Goal: Task Accomplishment & Management: Manage account settings

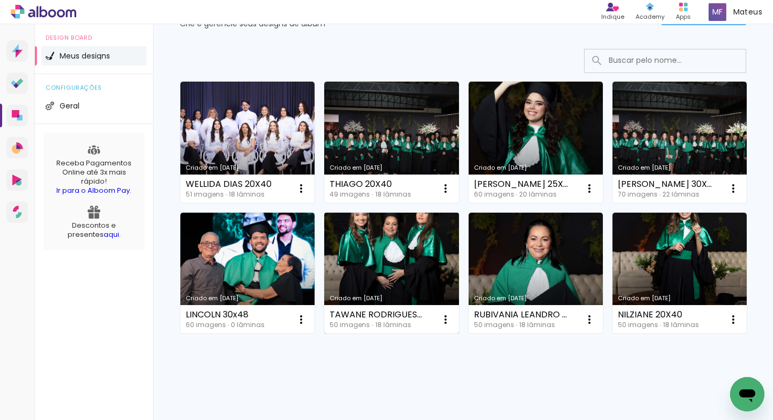
scroll to position [56, 0]
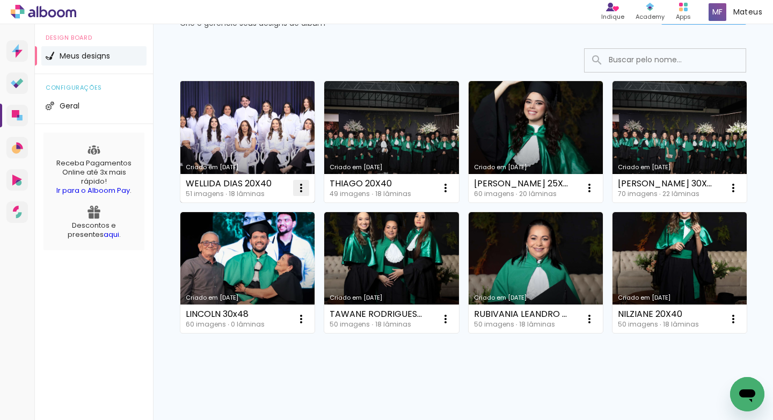
click at [300, 189] on iron-icon at bounding box center [301, 187] width 13 height 13
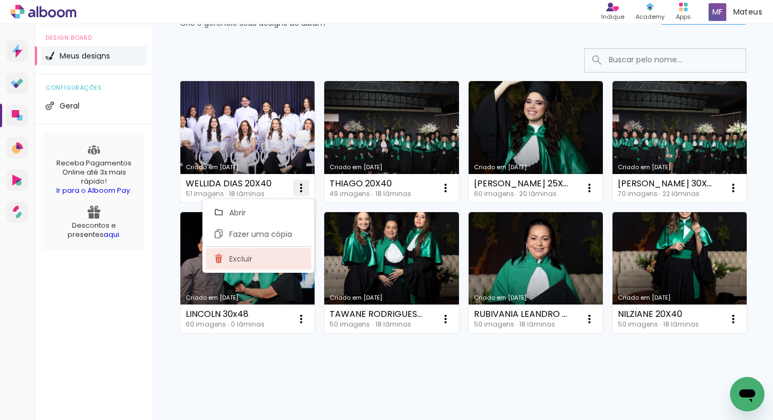
click at [268, 263] on paper-item "Excluir" at bounding box center [259, 258] width 106 height 21
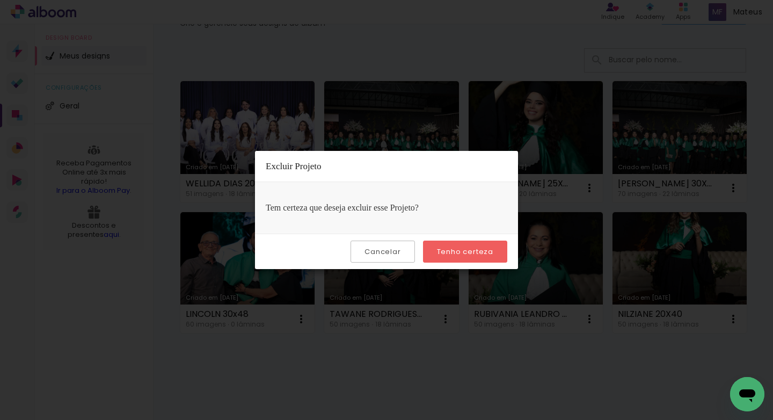
click at [0, 0] on slot "Tenho certeza" at bounding box center [0, 0] width 0 height 0
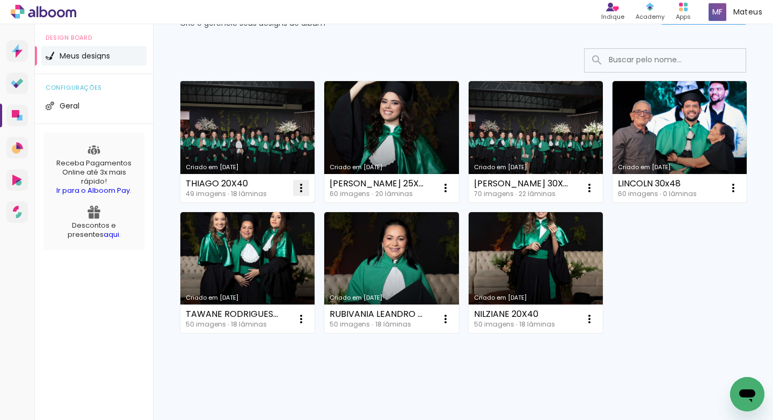
click at [307, 188] on iron-icon at bounding box center [301, 187] width 13 height 13
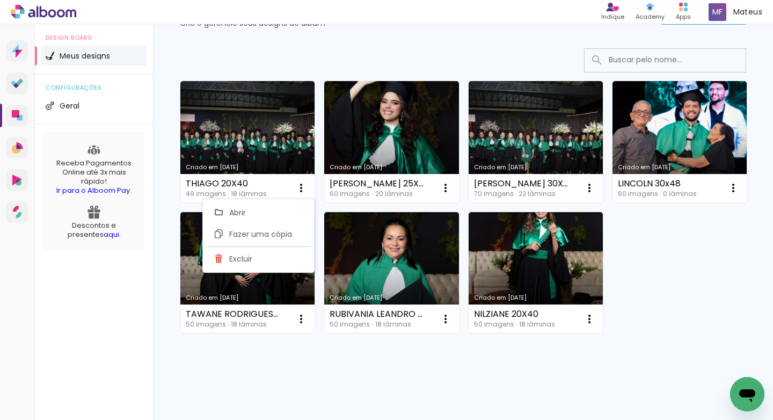
click at [283, 257] on paper-item "Excluir" at bounding box center [259, 258] width 106 height 21
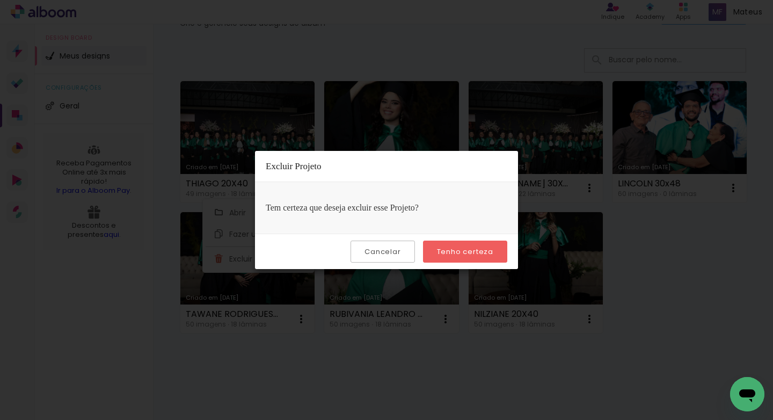
click at [449, 245] on paper-button "Tenho certeza" at bounding box center [465, 252] width 84 height 22
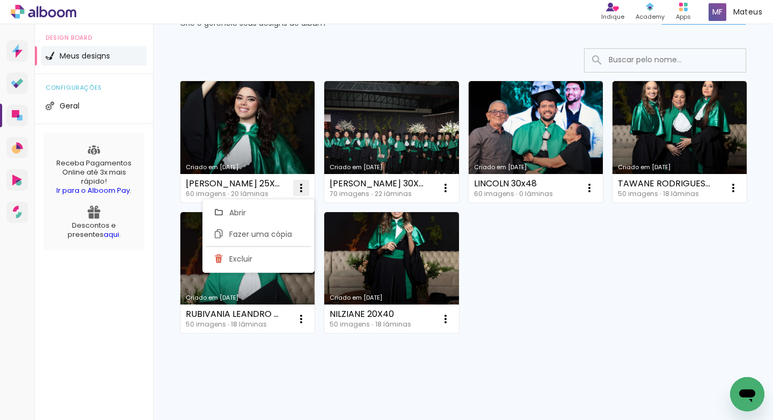
click at [304, 186] on iron-icon at bounding box center [301, 187] width 13 height 13
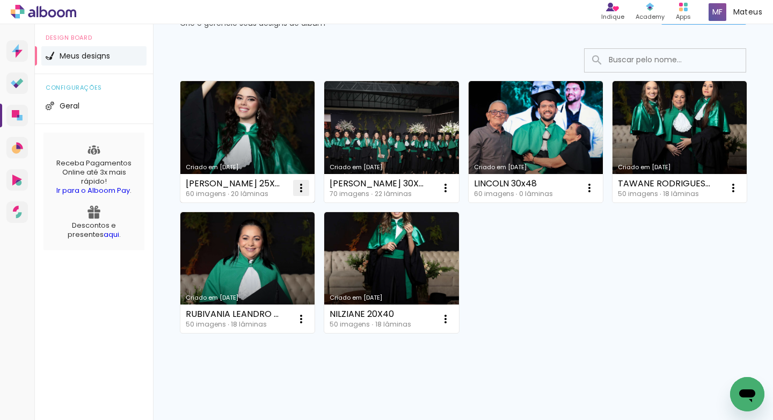
click at [299, 192] on iron-icon at bounding box center [301, 187] width 13 height 13
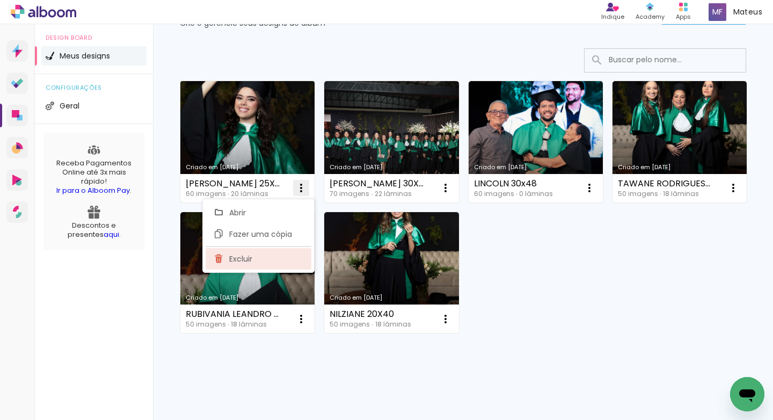
click at [246, 265] on paper-item "Excluir" at bounding box center [259, 258] width 106 height 21
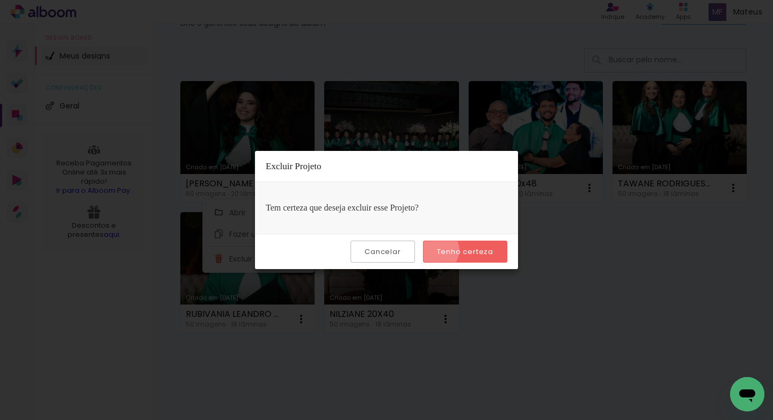
click at [438, 250] on paper-button "Tenho certeza" at bounding box center [465, 252] width 84 height 22
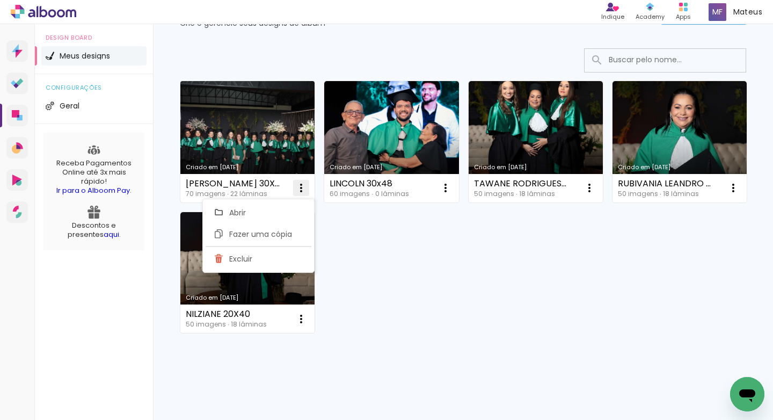
click at [303, 183] on iron-icon at bounding box center [301, 187] width 13 height 13
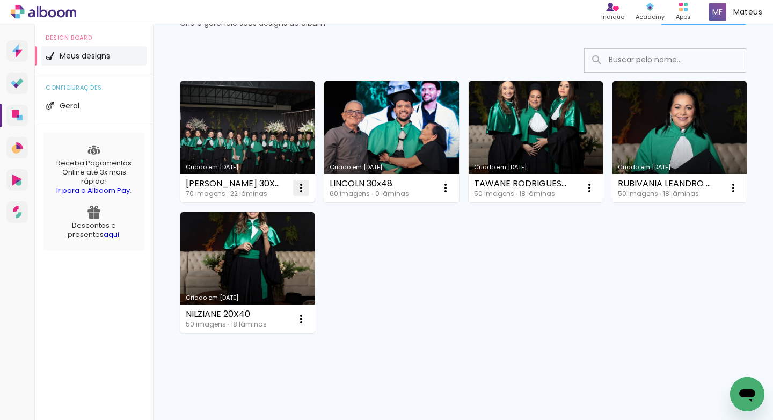
click at [308, 186] on paper-icon-button at bounding box center [300, 187] width 21 height 21
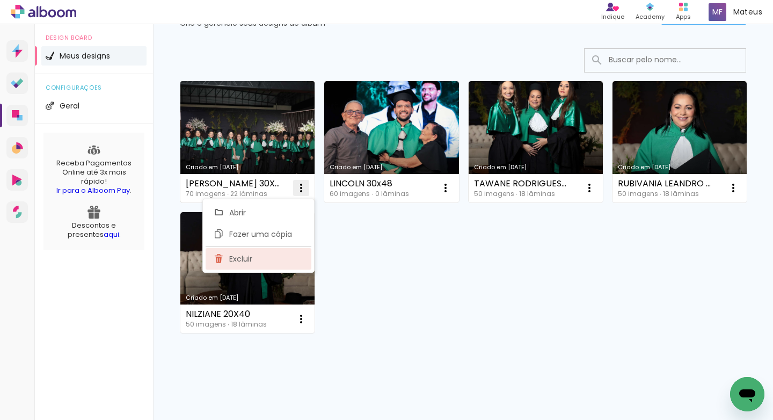
click at [289, 250] on paper-item "Excluir" at bounding box center [259, 258] width 106 height 21
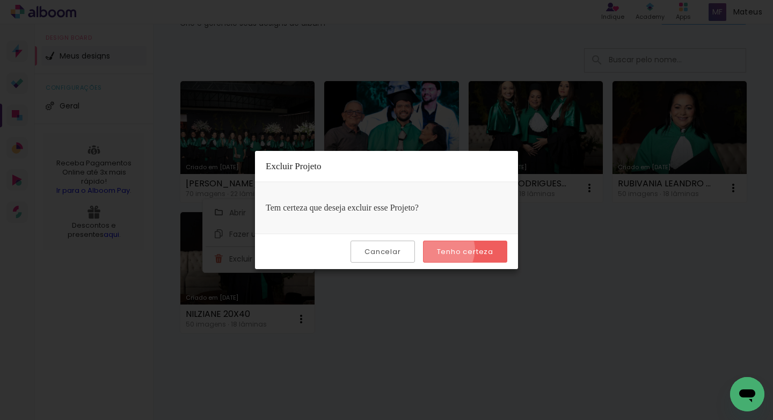
click at [0, 0] on slot "Tenho certeza" at bounding box center [0, 0] width 0 height 0
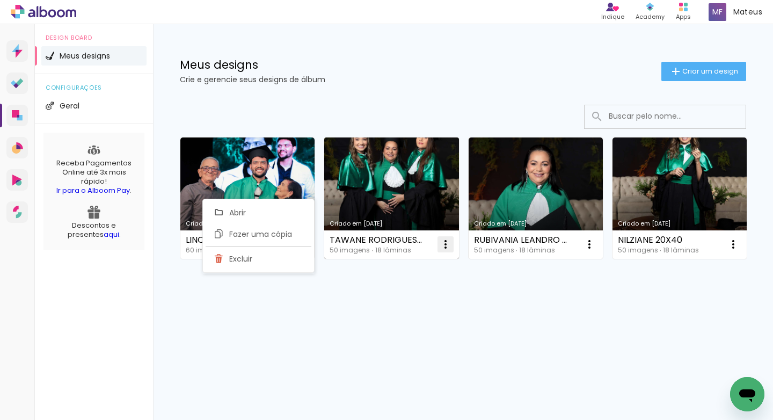
click at [308, 238] on iron-icon at bounding box center [301, 244] width 13 height 13
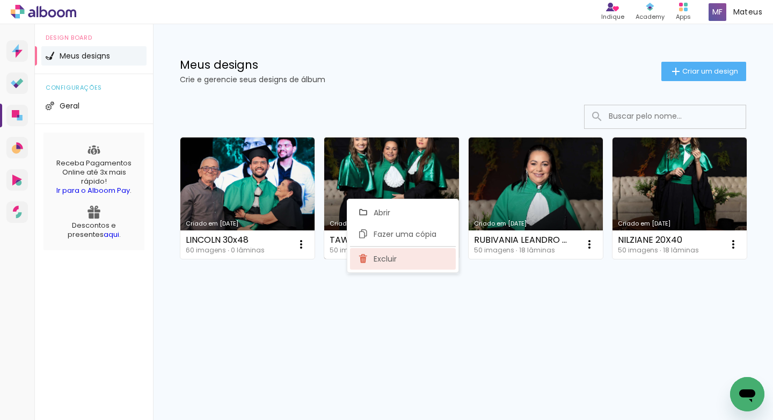
click at [411, 257] on paper-item "Excluir" at bounding box center [403, 258] width 106 height 21
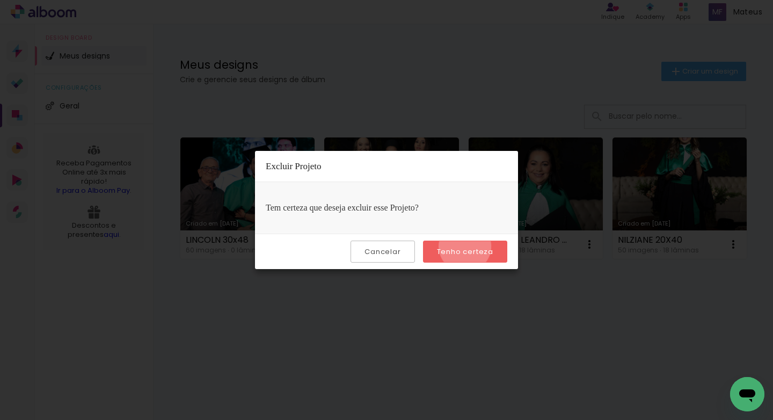
click at [0, 0] on slot "Tenho certeza" at bounding box center [0, 0] width 0 height 0
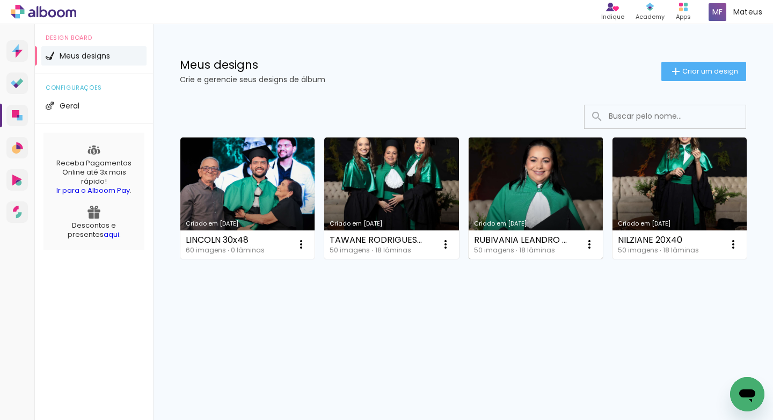
scroll to position [0, 0]
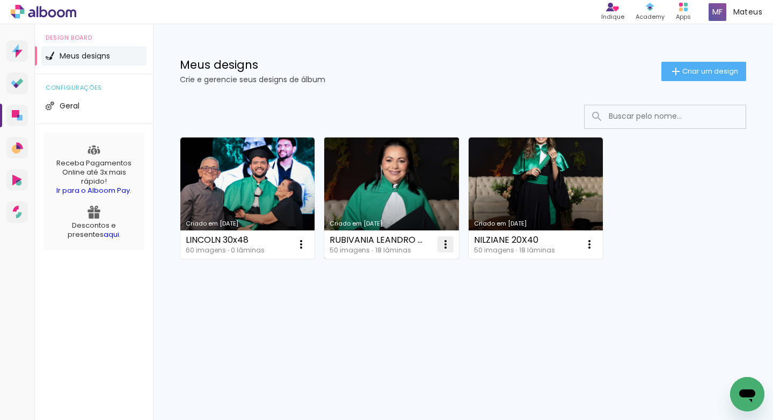
click at [308, 238] on iron-icon at bounding box center [301, 244] width 13 height 13
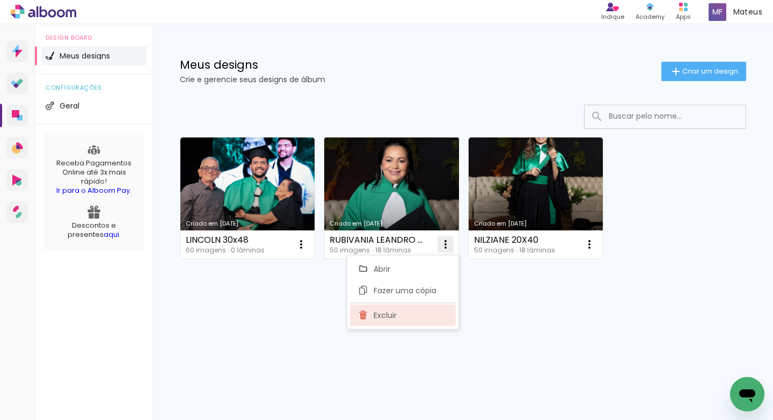
click at [422, 306] on paper-item "Excluir" at bounding box center [403, 314] width 106 height 21
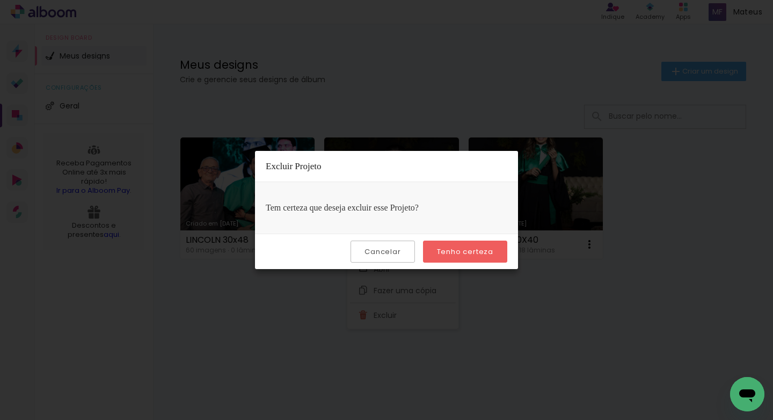
click at [0, 0] on slot "Tenho certeza" at bounding box center [0, 0] width 0 height 0
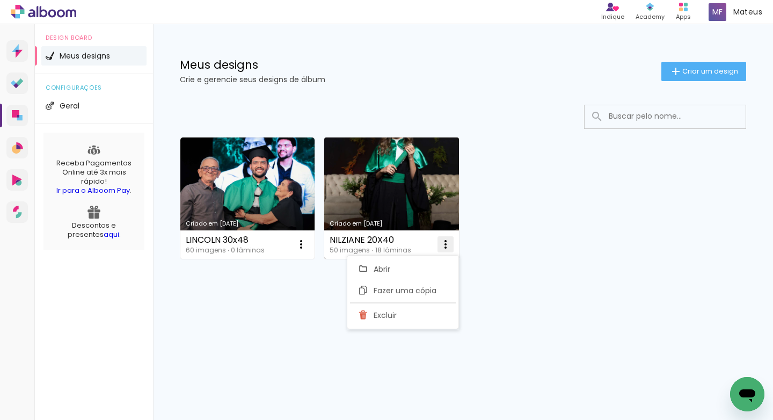
click at [308, 244] on iron-icon at bounding box center [301, 244] width 13 height 13
click at [424, 312] on paper-item "Excluir" at bounding box center [403, 314] width 106 height 21
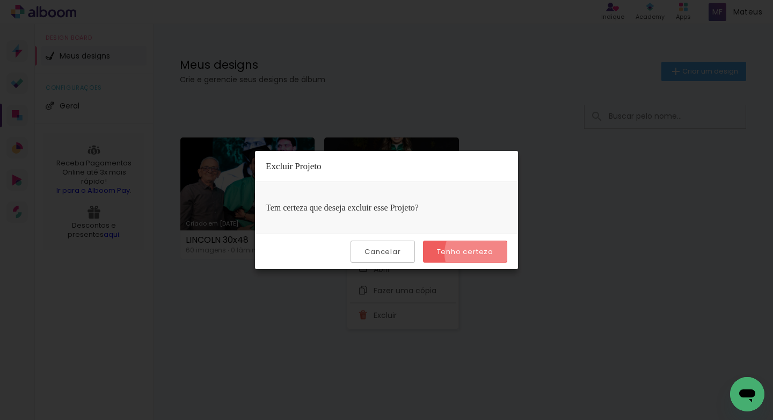
click at [0, 0] on slot "Tenho certeza" at bounding box center [0, 0] width 0 height 0
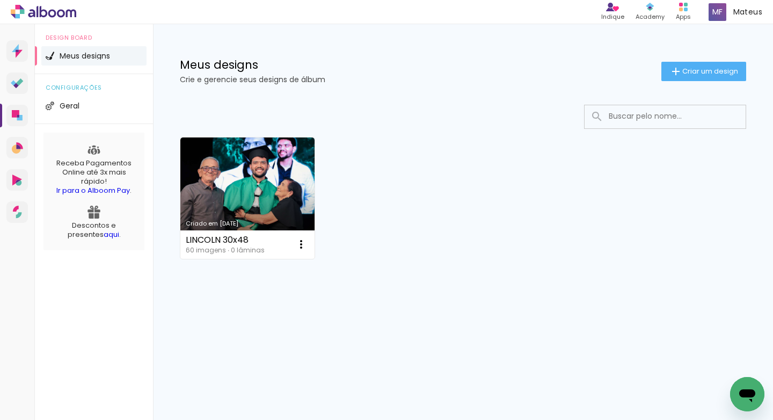
click at [494, 333] on div "Criado em 28/07/25 LINCOLN 30x48 60 imagens ∙ 0 lâminas Abrir Fazer uma cópia E…" at bounding box center [463, 226] width 620 height 265
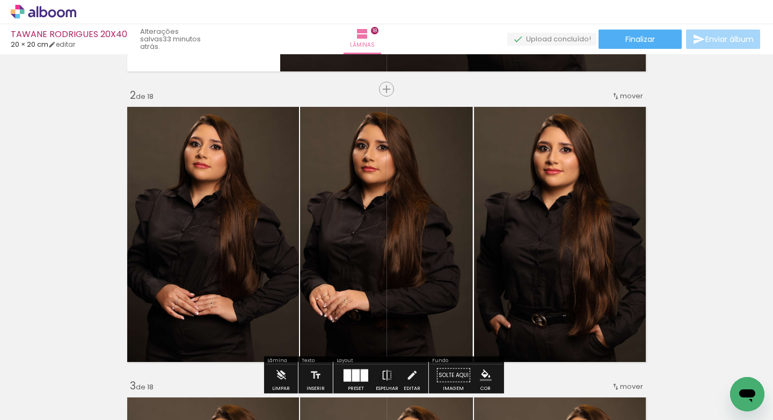
scroll to position [280, 0]
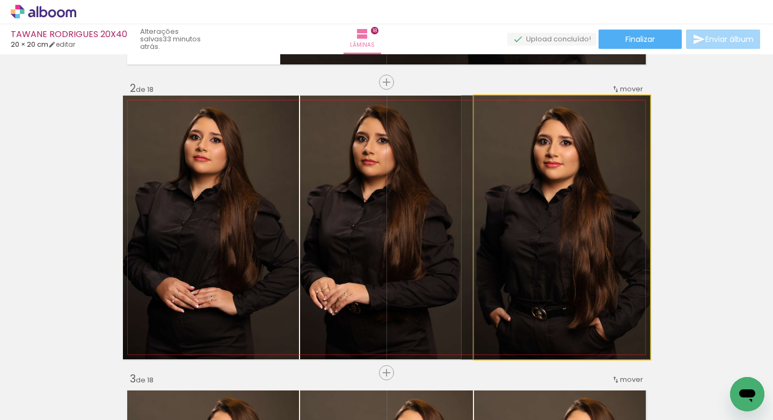
click at [537, 228] on quentale-photo at bounding box center [562, 228] width 176 height 264
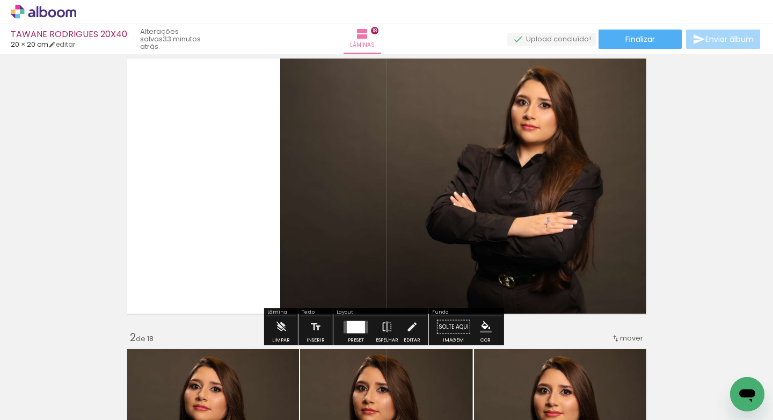
scroll to position [56, 0]
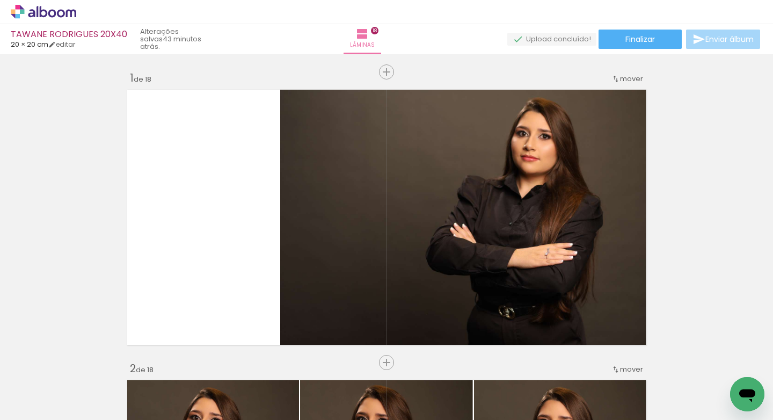
scroll to position [56, 0]
